Goal: Task Accomplishment & Management: Complete application form

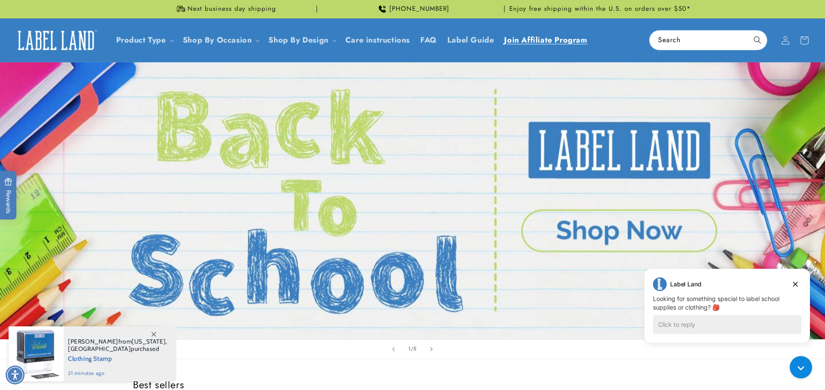
click at [553, 39] on span "Join Affiliate Program" at bounding box center [545, 40] width 83 height 10
